Goal: Task Accomplishment & Management: Use online tool/utility

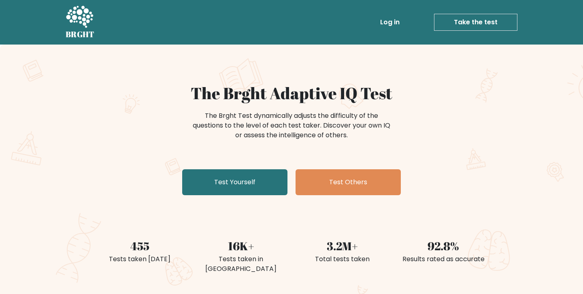
click at [201, 100] on h1 "The Brght Adaptive IQ Test" at bounding box center [291, 92] width 395 height 19
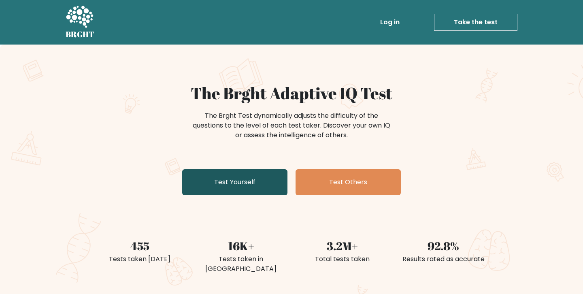
click at [241, 184] on link "Test Yourself" at bounding box center [234, 182] width 105 height 26
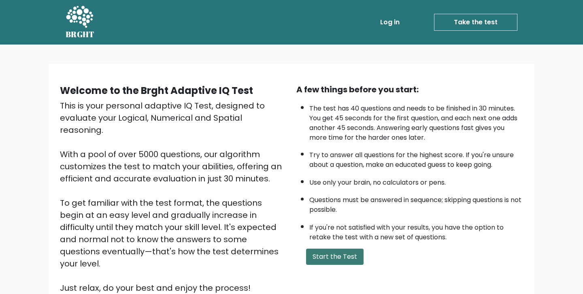
click at [348, 258] on button "Start the Test" at bounding box center [334, 257] width 57 height 16
